Goal: Find specific page/section: Find specific page/section

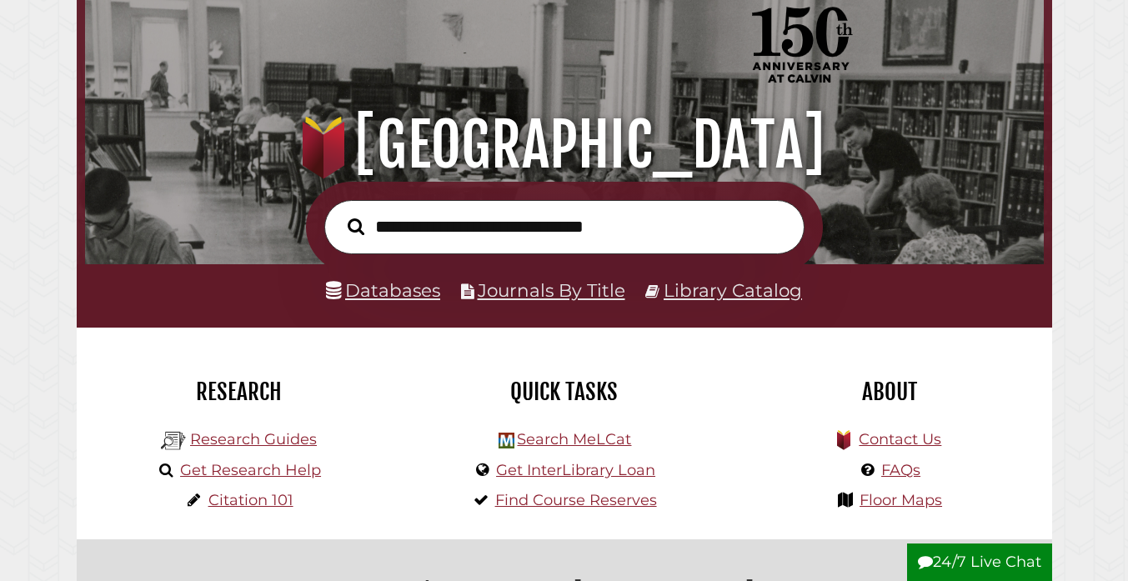
scroll to position [109, 0]
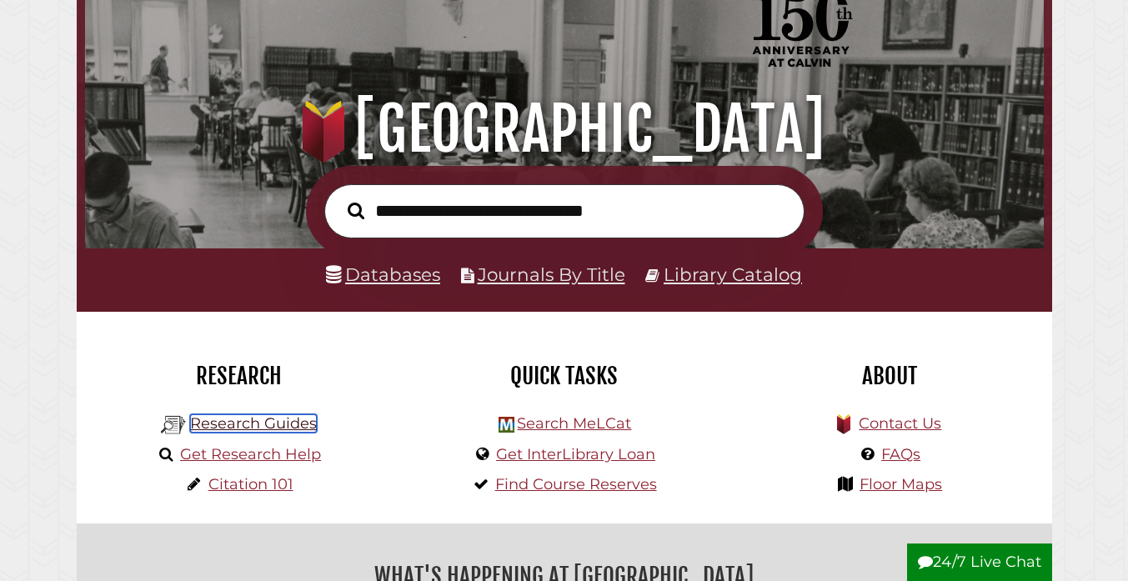
click at [242, 423] on link "Research Guides" at bounding box center [253, 423] width 127 height 18
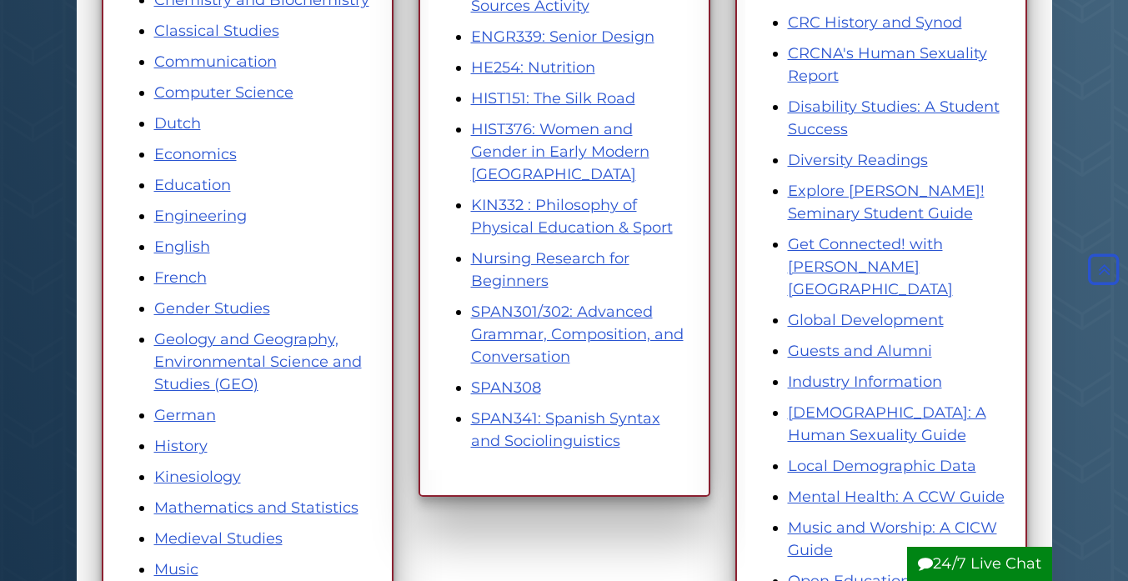
scroll to position [536, 0]
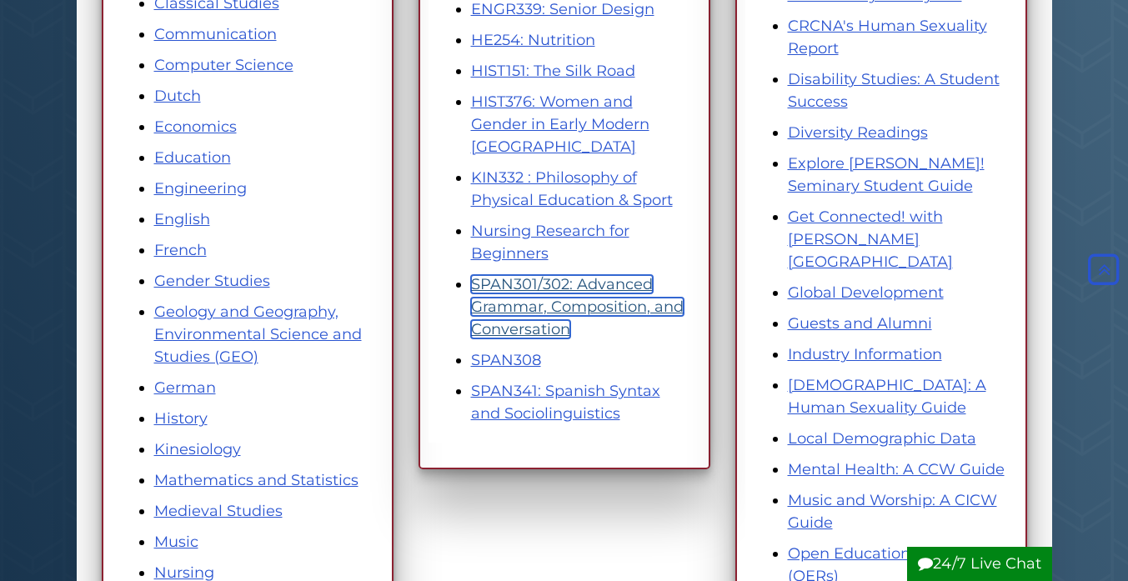
click at [513, 283] on link "SPAN301/302: Advanced Grammar, Composition, and Conversation" at bounding box center [577, 306] width 213 height 63
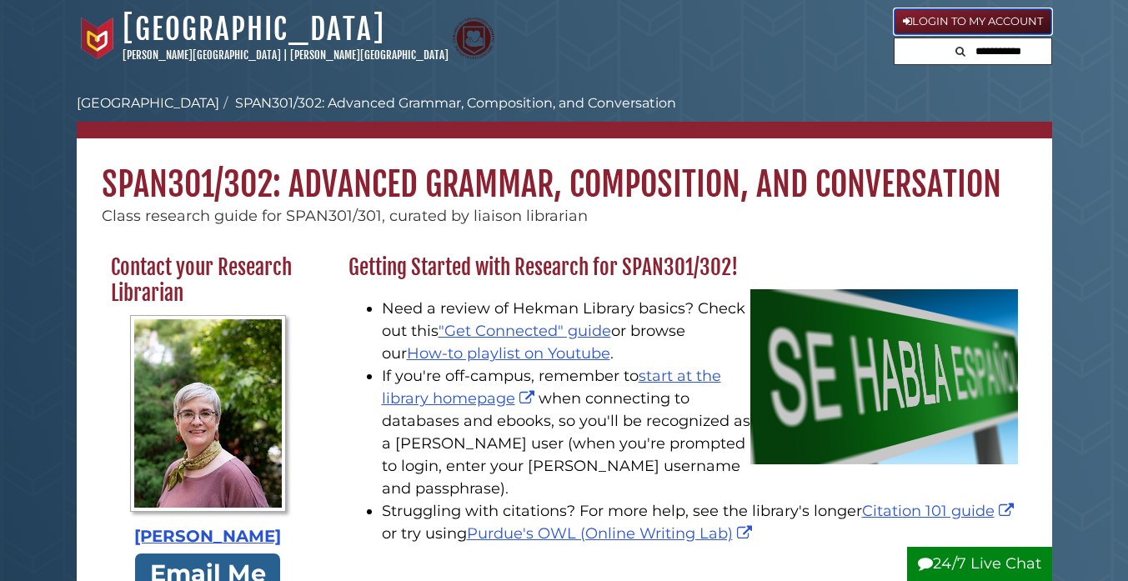
click at [994, 18] on link "Login to My Account" at bounding box center [973, 21] width 158 height 27
